Goal: Task Accomplishment & Management: Manage account settings

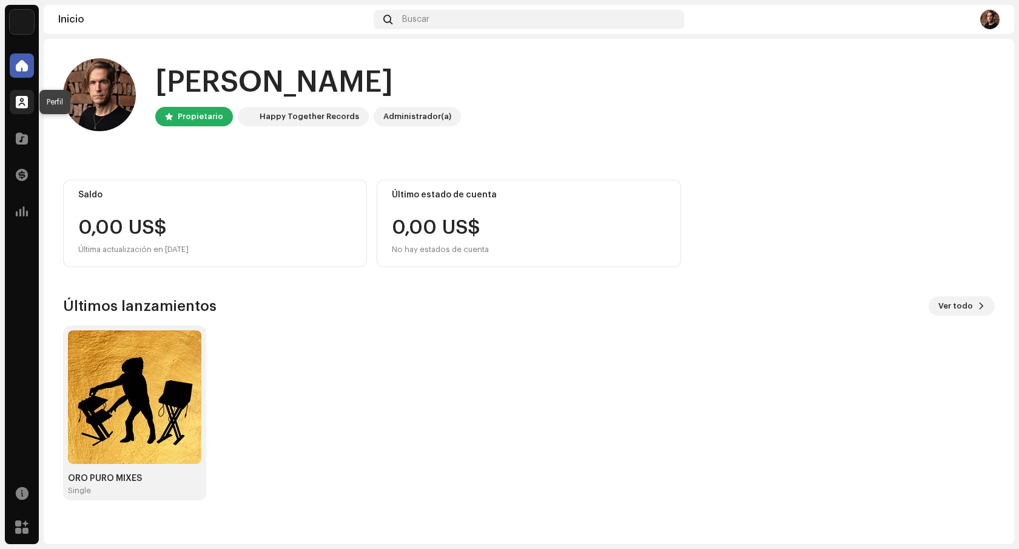
click at [19, 100] on span at bounding box center [22, 102] width 12 height 10
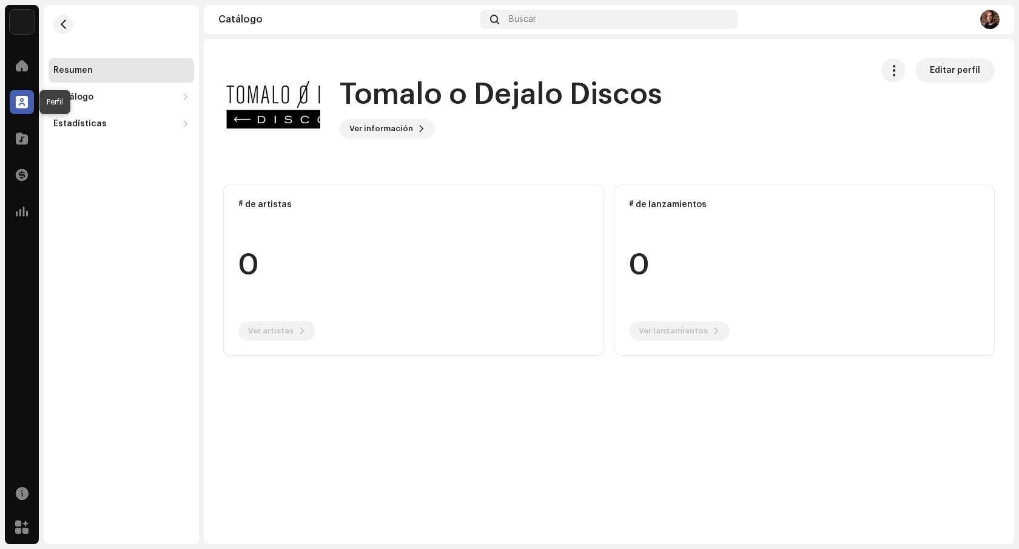
click at [16, 104] on span at bounding box center [22, 102] width 12 height 10
click at [944, 73] on span "Editar perfil" at bounding box center [955, 70] width 50 height 24
click at [78, 92] on div "Catálogo" at bounding box center [122, 97] width 146 height 24
click at [79, 97] on div "Catálogo" at bounding box center [73, 97] width 40 height 10
click at [23, 98] on span at bounding box center [22, 102] width 12 height 10
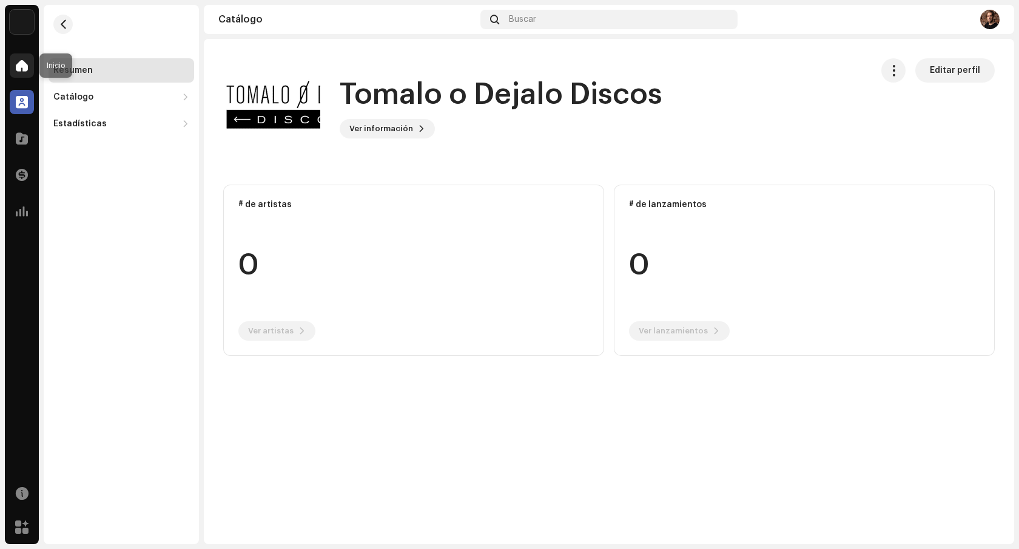
click at [26, 73] on div at bounding box center [22, 65] width 24 height 24
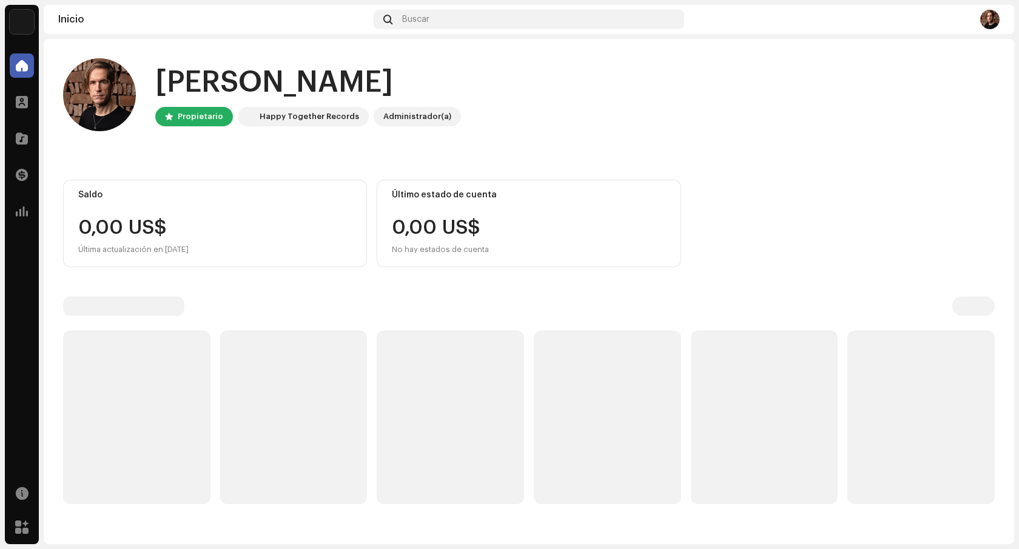
click at [23, 69] on span at bounding box center [22, 66] width 12 height 10
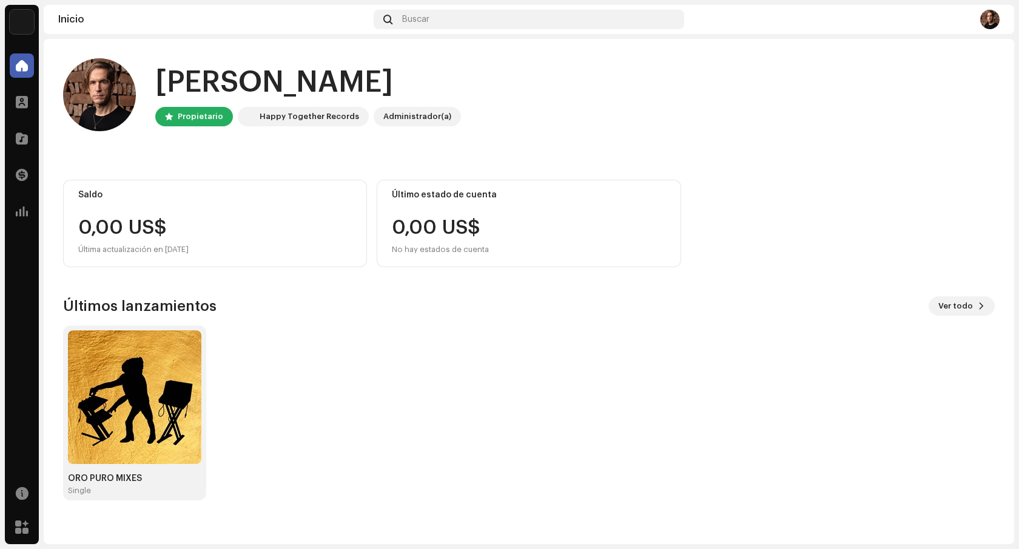
click at [983, 21] on img at bounding box center [990, 19] width 19 height 19
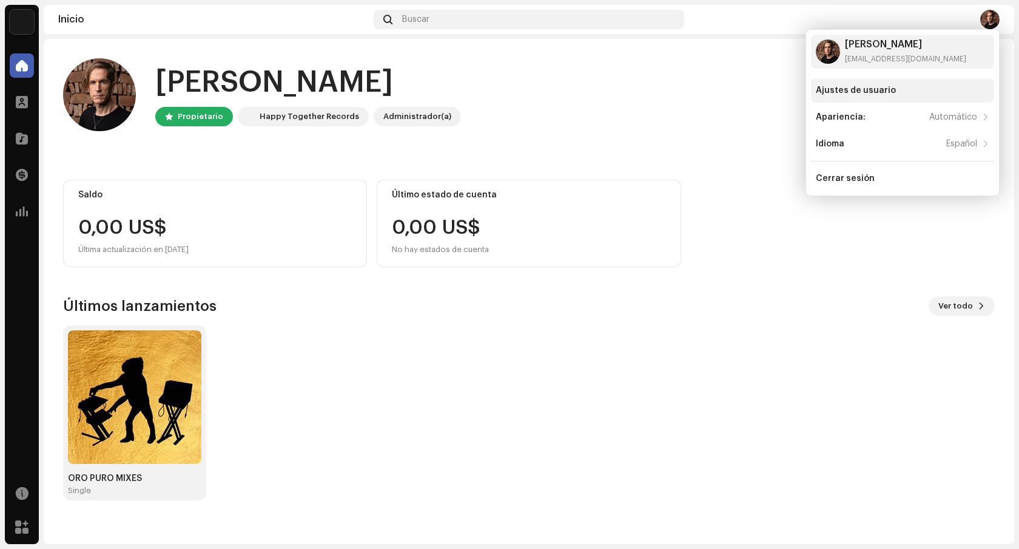
click at [874, 90] on div "Ajustes de usuario" at bounding box center [856, 91] width 80 height 10
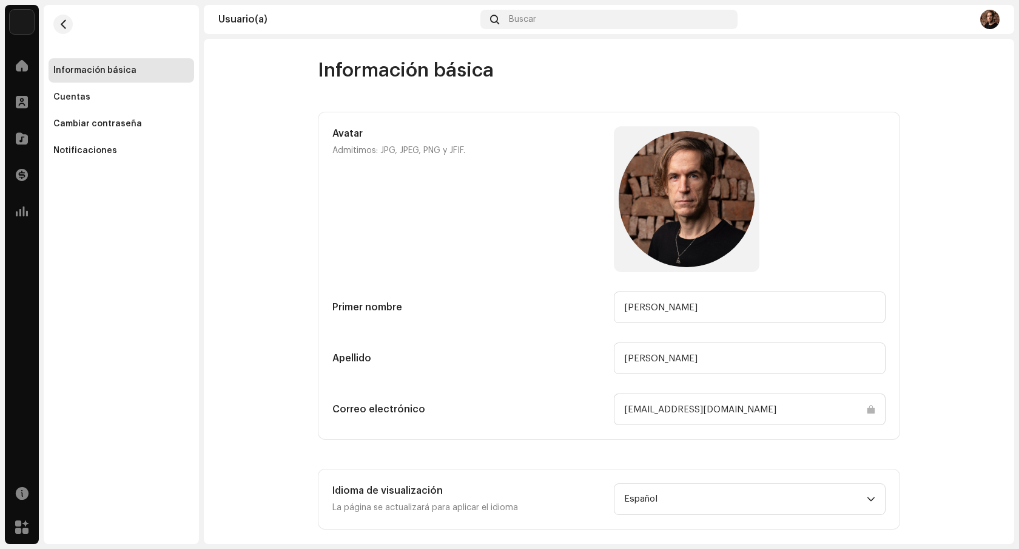
click at [29, 19] on img at bounding box center [22, 22] width 24 height 24
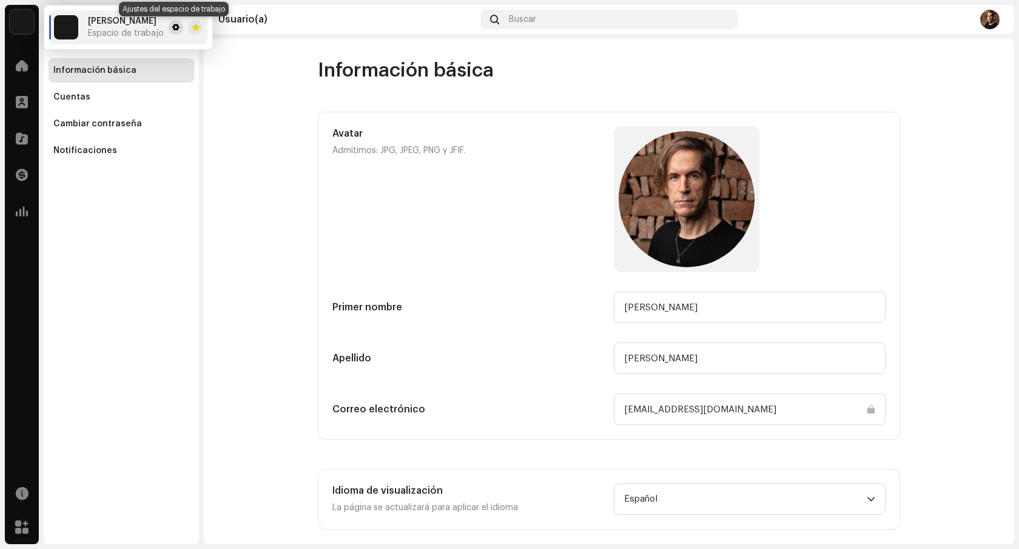
click at [172, 29] on span at bounding box center [175, 27] width 7 height 10
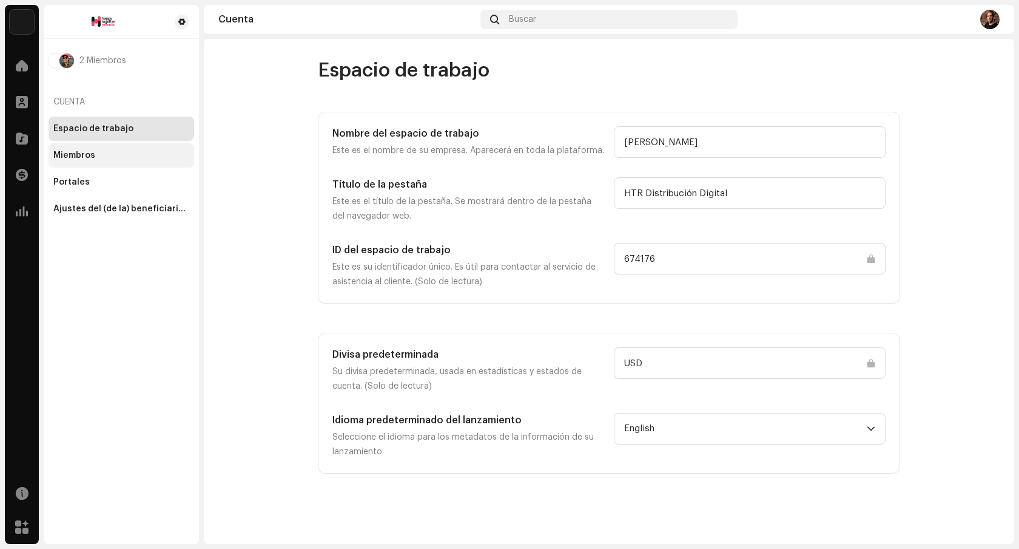
click at [92, 151] on div "Miembros" at bounding box center [74, 155] width 42 height 10
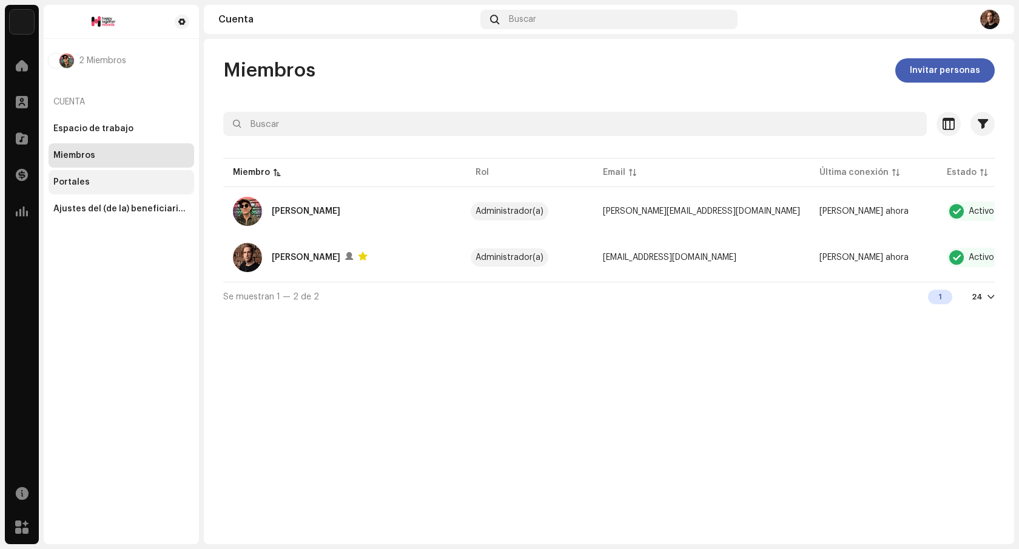
click at [85, 189] on div "Portales" at bounding box center [122, 182] width 146 height 24
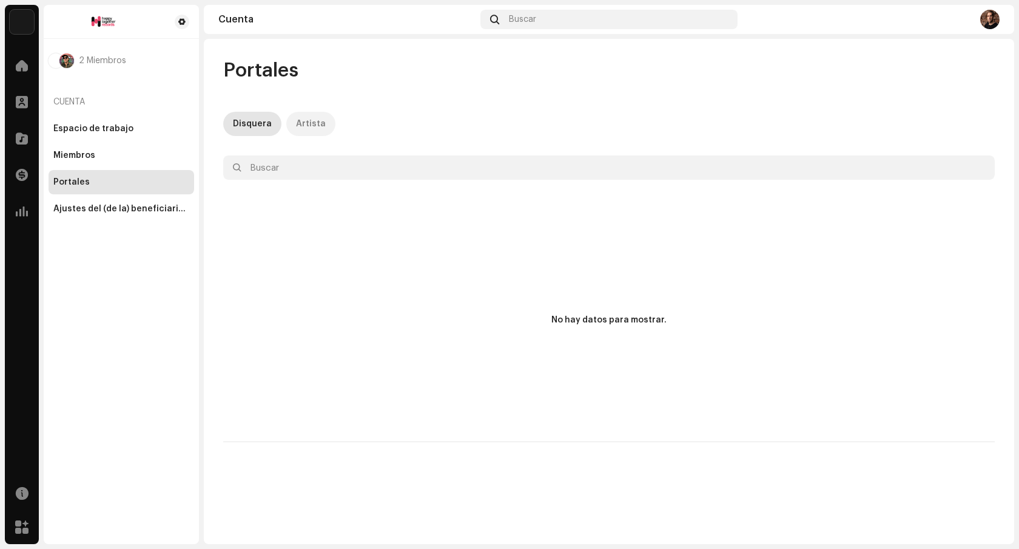
click at [304, 126] on div "Artista" at bounding box center [311, 124] width 30 height 24
click at [252, 123] on div "Disquera" at bounding box center [252, 124] width 39 height 24
click at [104, 206] on div "Ajustes del (de la) beneficiario(a)" at bounding box center [121, 209] width 136 height 10
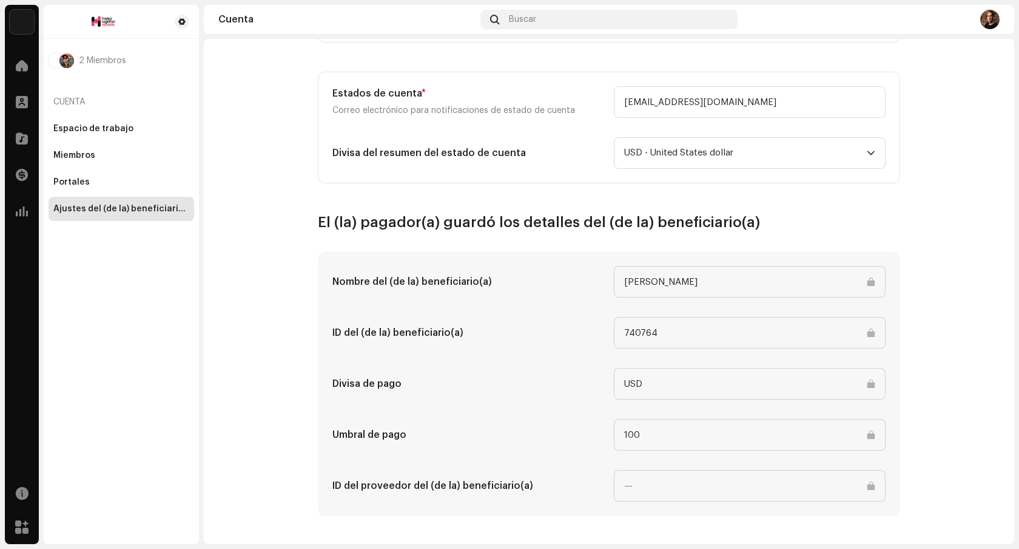
scroll to position [460, 0]
click at [25, 63] on span at bounding box center [22, 66] width 12 height 10
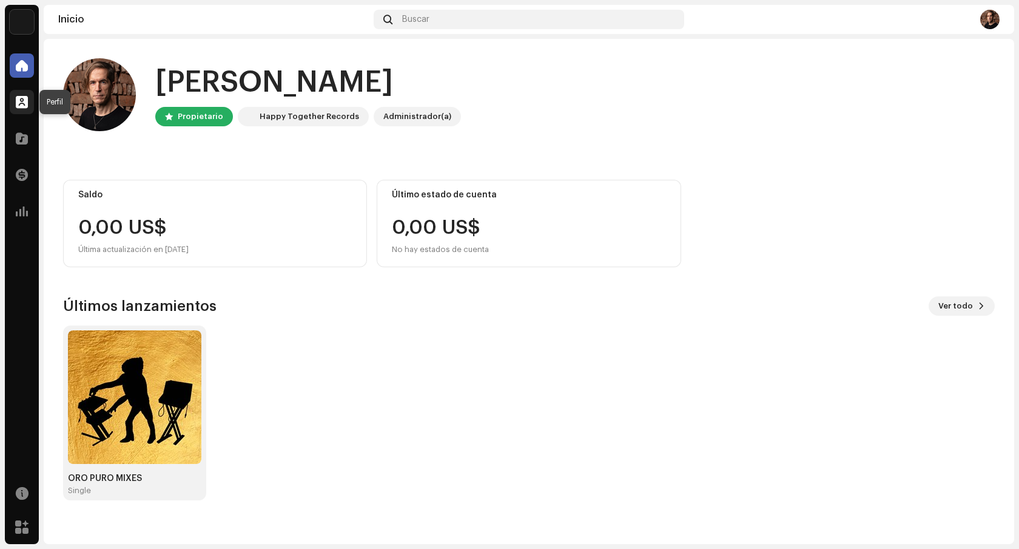
click at [30, 110] on div at bounding box center [22, 102] width 24 height 24
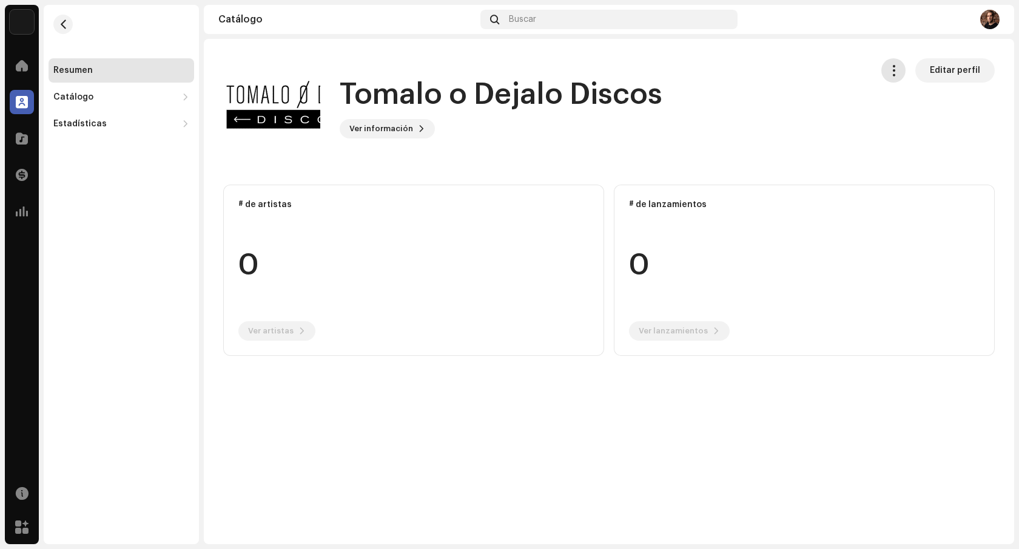
click at [897, 67] on span "button" at bounding box center [894, 71] width 12 height 10
click at [952, 67] on span "Editar perfil" at bounding box center [955, 70] width 50 height 24
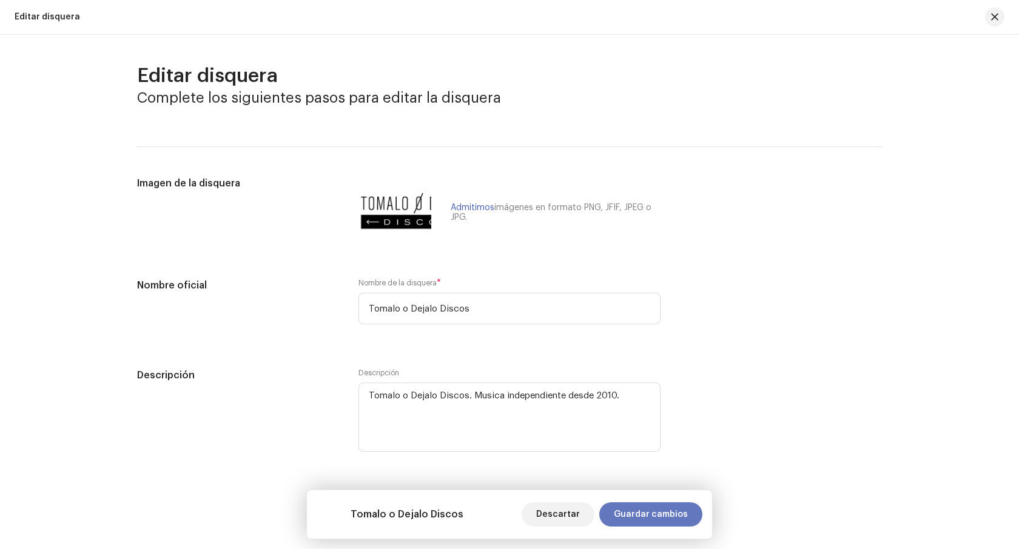
click at [637, 511] on span "Guardar cambios" at bounding box center [651, 514] width 74 height 24
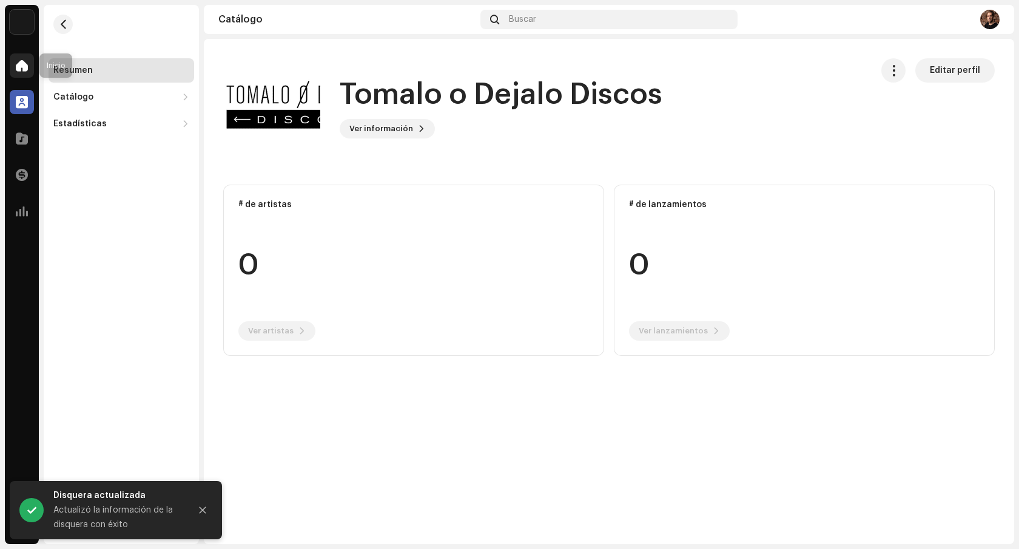
click at [31, 69] on div at bounding box center [22, 65] width 24 height 24
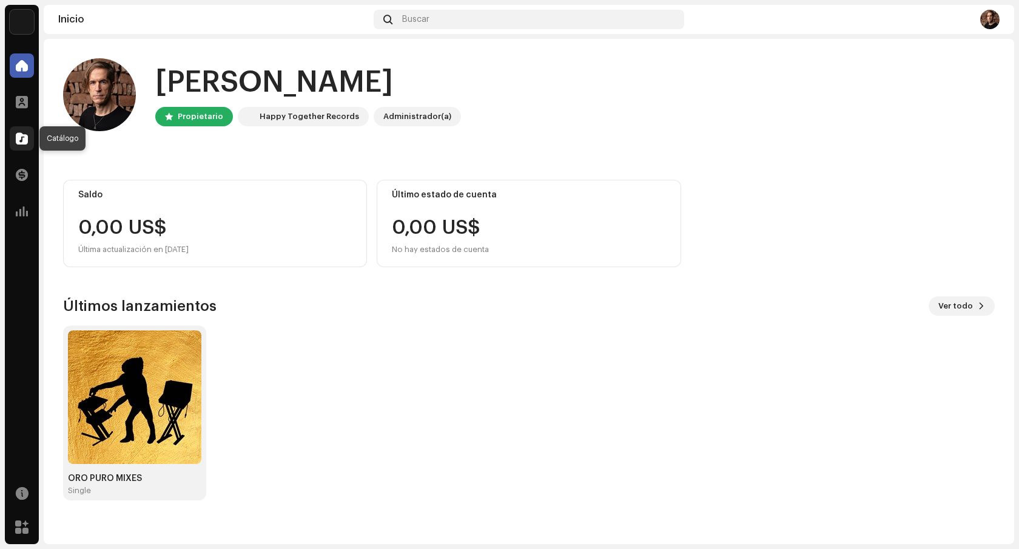
click at [18, 135] on span at bounding box center [22, 138] width 12 height 10
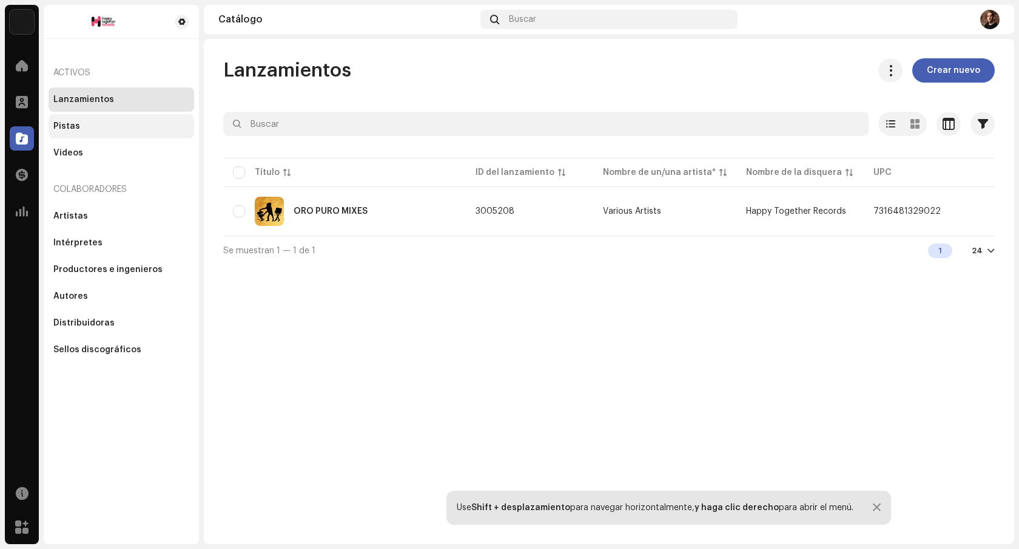
click at [71, 122] on div "Pistas" at bounding box center [66, 126] width 27 height 10
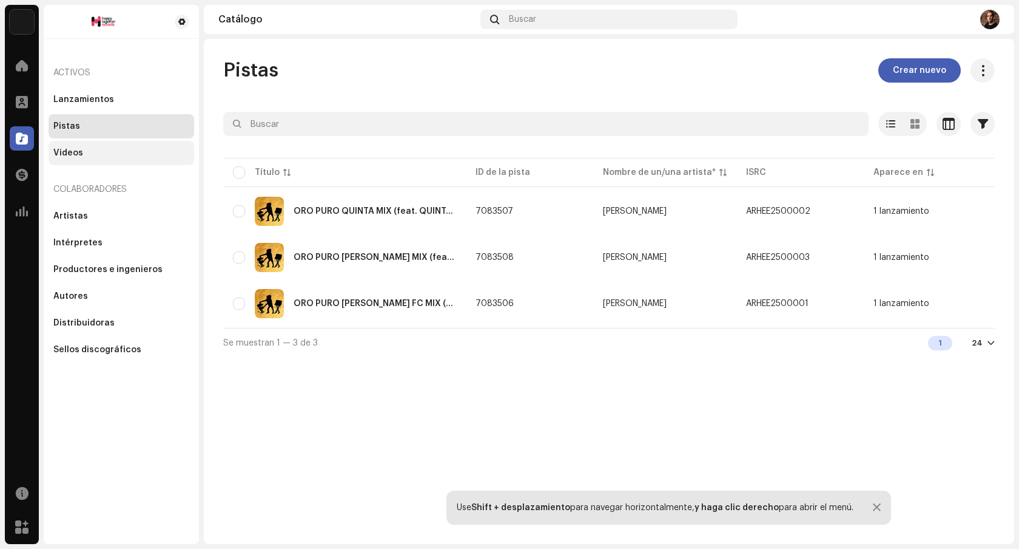
click at [102, 148] on div "Videos" at bounding box center [121, 153] width 136 height 10
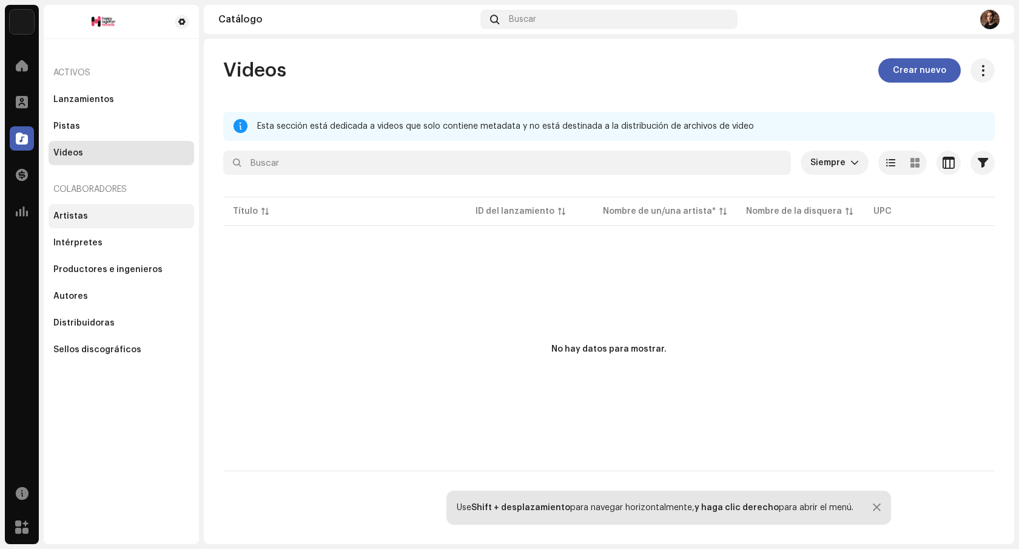
click at [98, 213] on div "Artistas" at bounding box center [121, 216] width 136 height 10
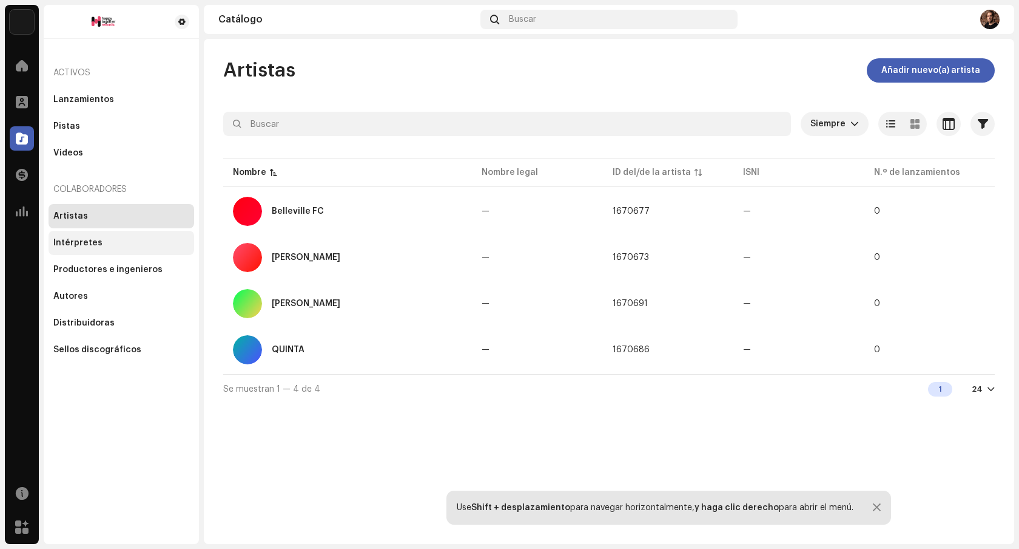
click at [103, 248] on div "Intérpretes" at bounding box center [122, 243] width 146 height 24
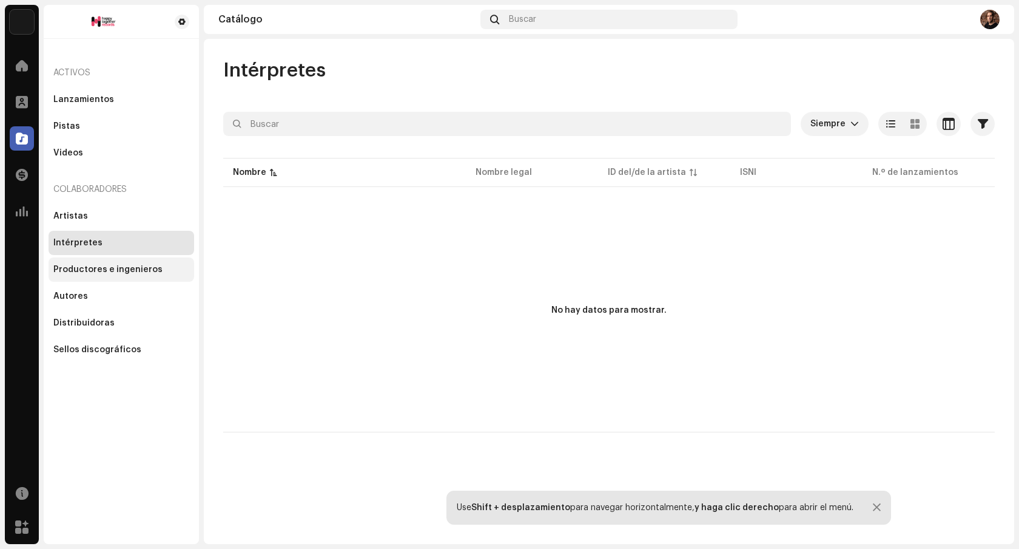
click at [110, 262] on div "Productores e ingenieros" at bounding box center [122, 269] width 146 height 24
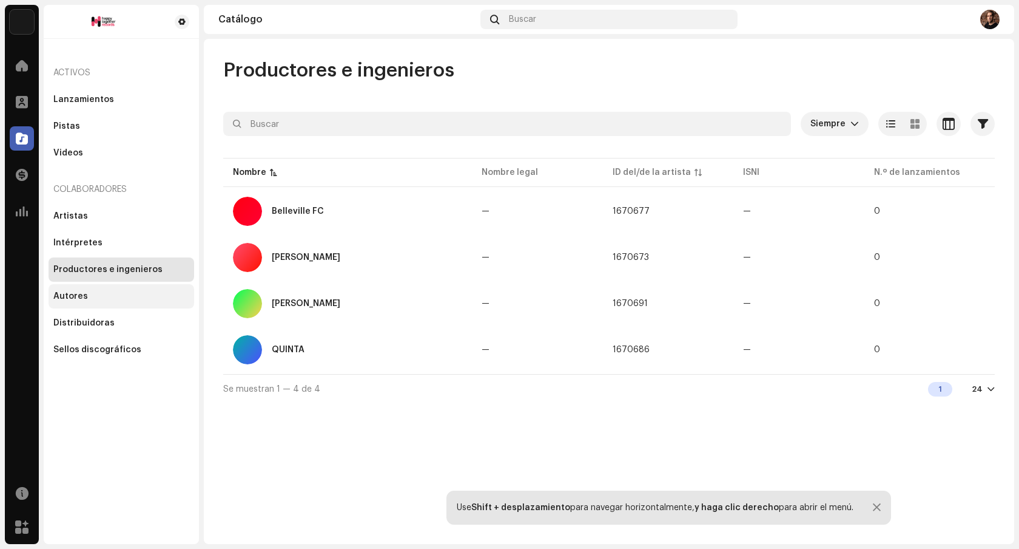
click at [112, 295] on div "Autores" at bounding box center [121, 296] width 136 height 10
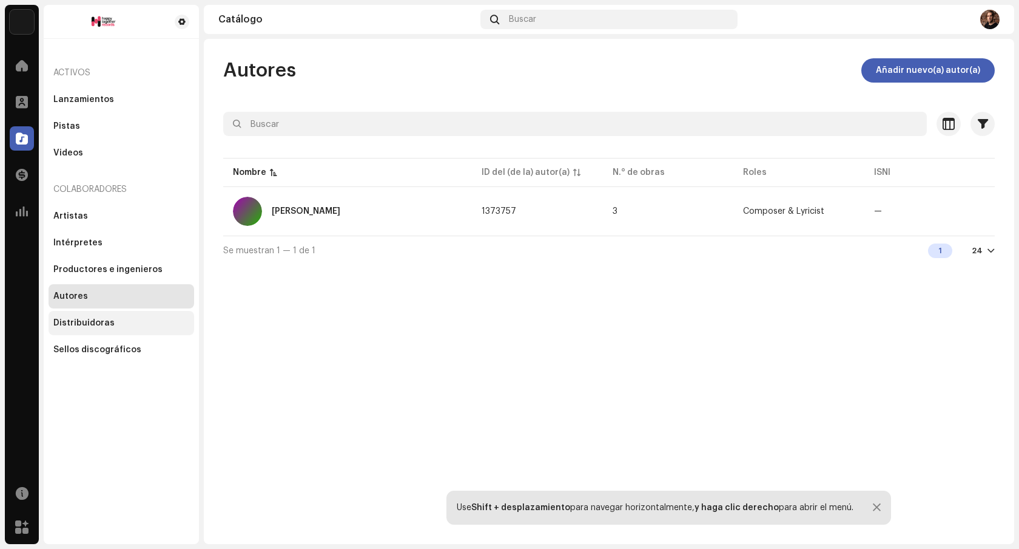
click at [112, 318] on div "Distribuidoras" at bounding box center [121, 323] width 136 height 10
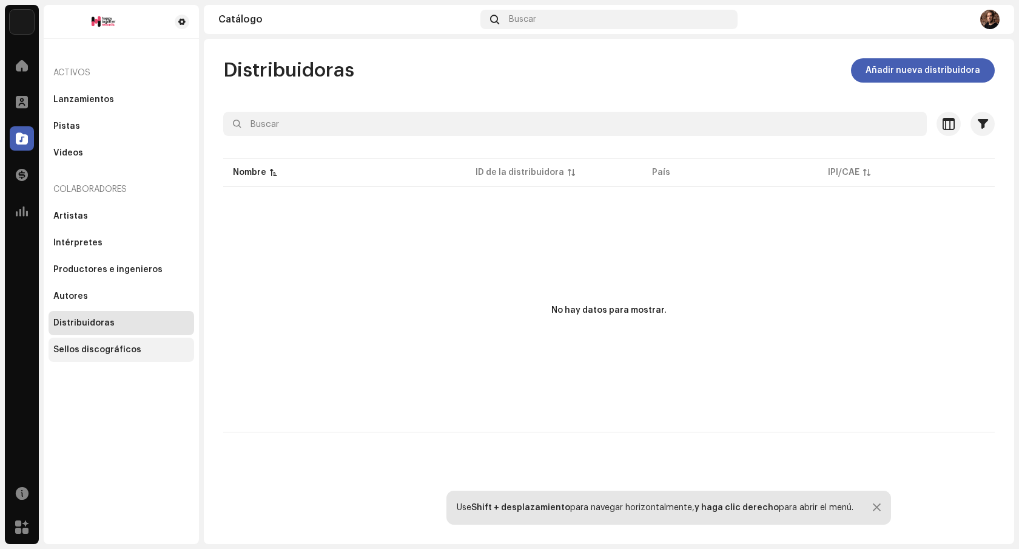
click at [110, 349] on div "Sellos discográficos" at bounding box center [97, 350] width 88 height 10
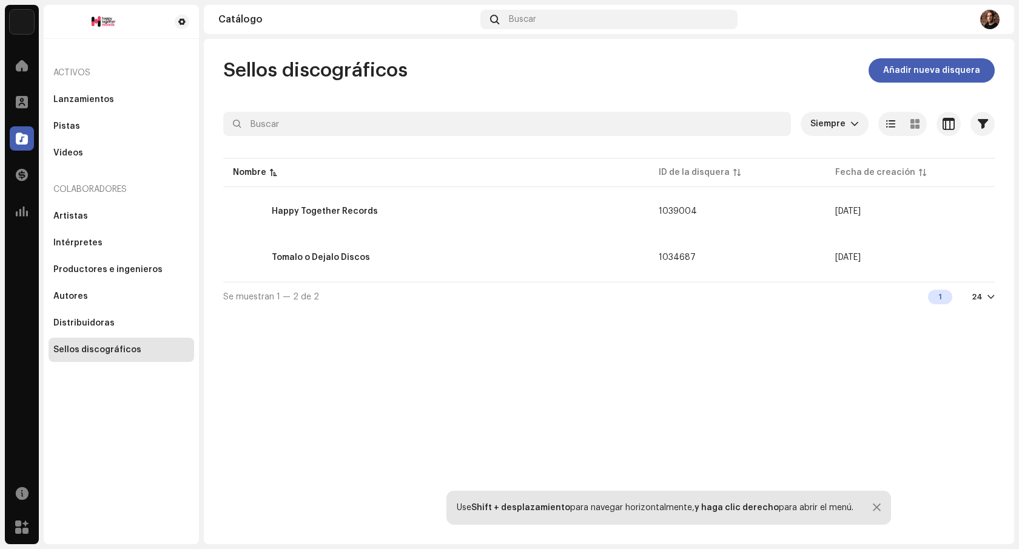
click at [21, 24] on img at bounding box center [22, 22] width 24 height 24
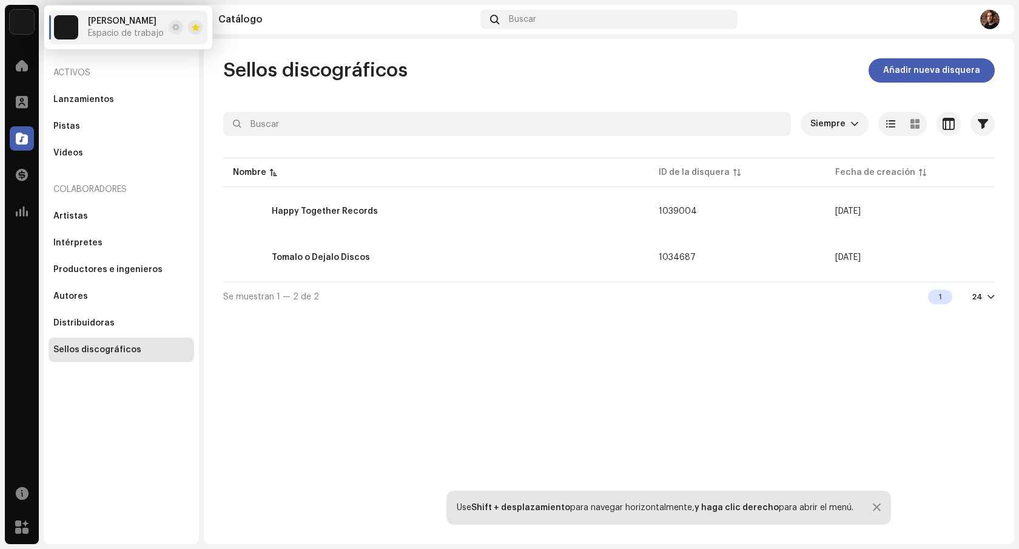
drag, startPoint x: 405, startPoint y: 341, endPoint x: 278, endPoint y: 356, distance: 128.3
click at [405, 341] on div "Sellos discográficos Añadir nueva disquera Siempre Seleccionado 0 Seleccionar t…" at bounding box center [609, 291] width 811 height 505
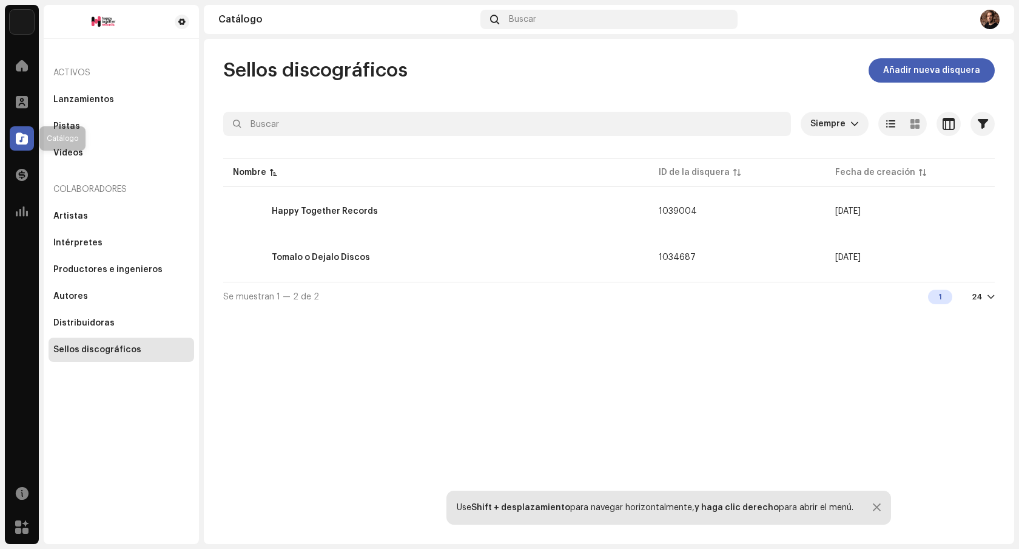
click at [25, 147] on div at bounding box center [22, 138] width 24 height 24
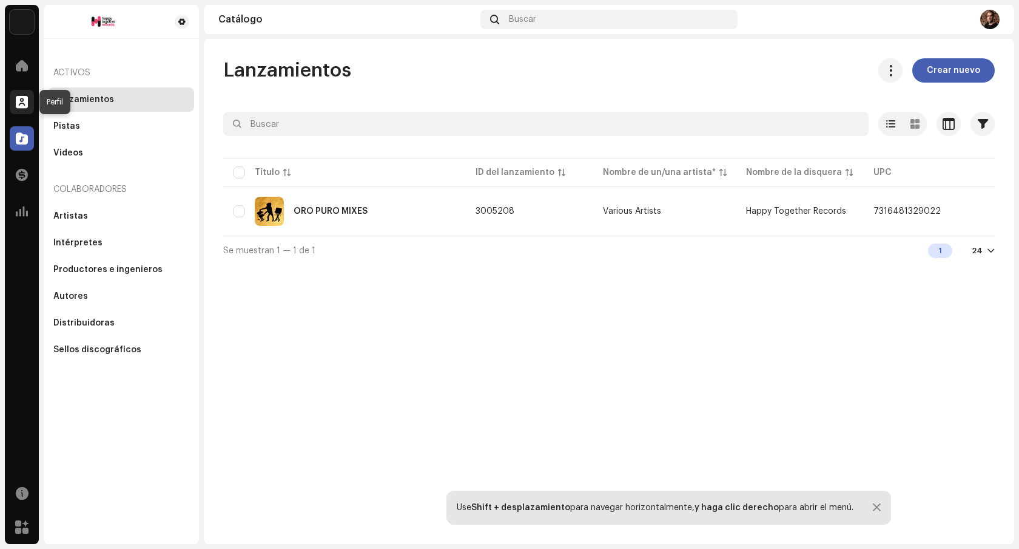
click at [29, 105] on div at bounding box center [22, 102] width 24 height 24
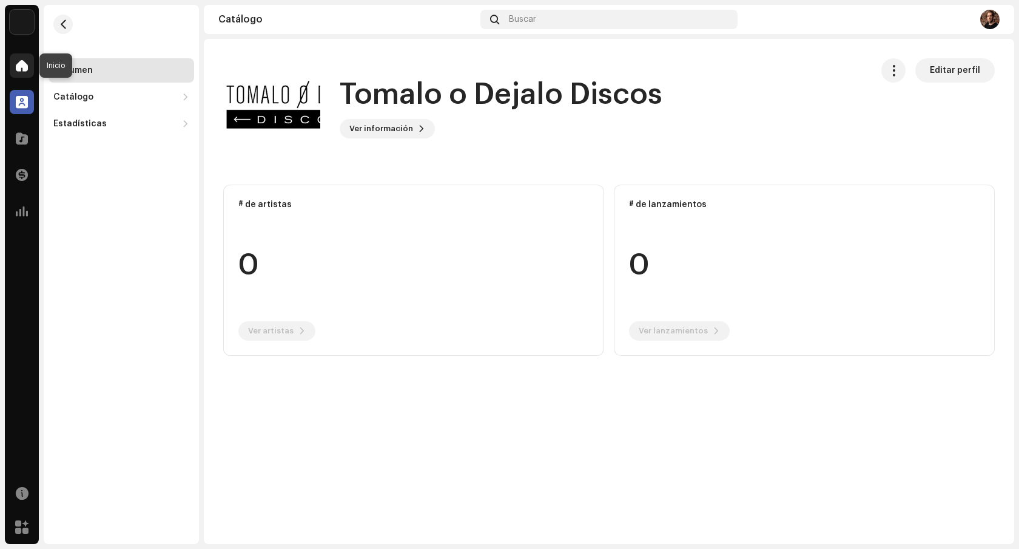
click at [22, 66] on span at bounding box center [22, 66] width 12 height 10
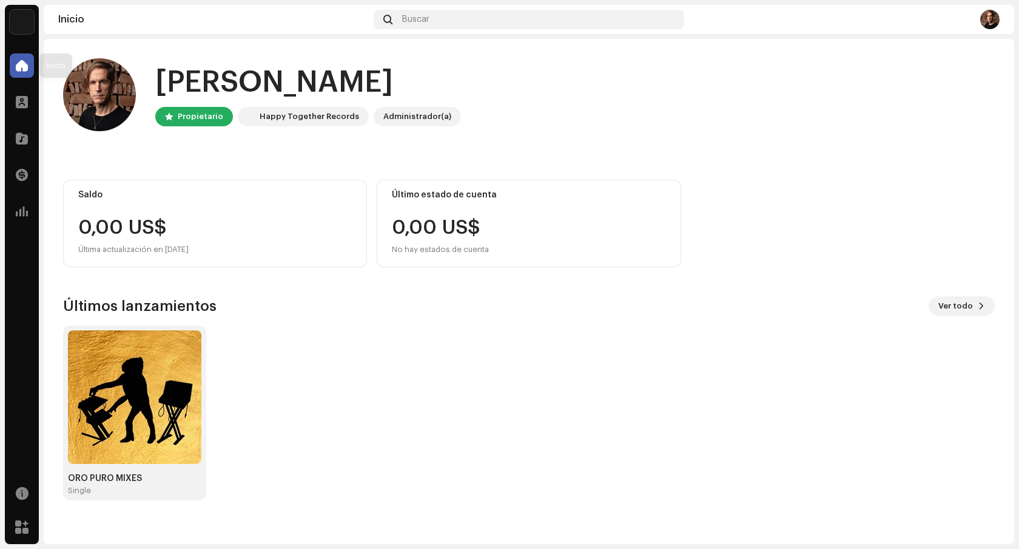
click at [14, 75] on div at bounding box center [22, 65] width 24 height 24
click at [994, 23] on img at bounding box center [990, 19] width 19 height 19
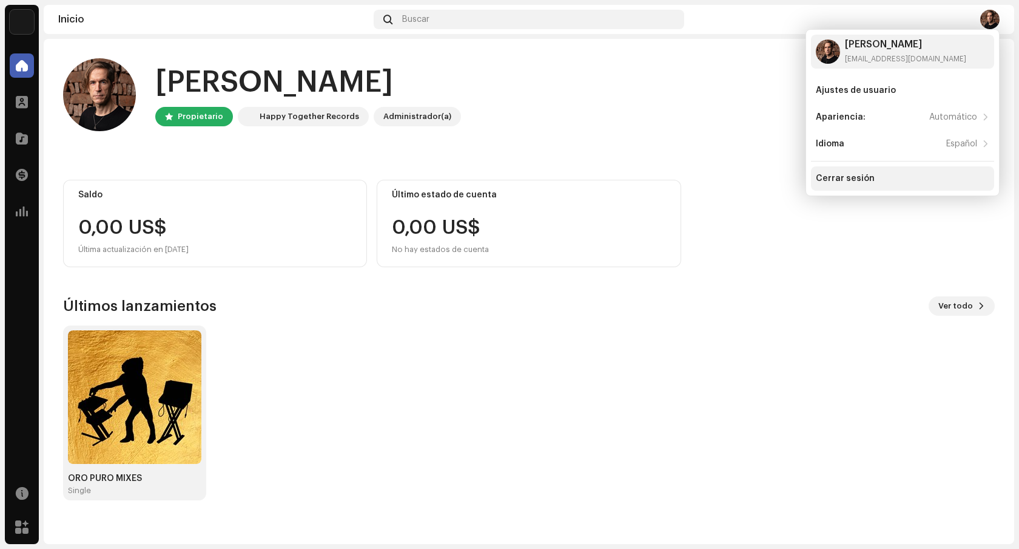
click at [856, 178] on div "Cerrar sesión" at bounding box center [845, 179] width 59 height 10
